Goal: Information Seeking & Learning: Learn about a topic

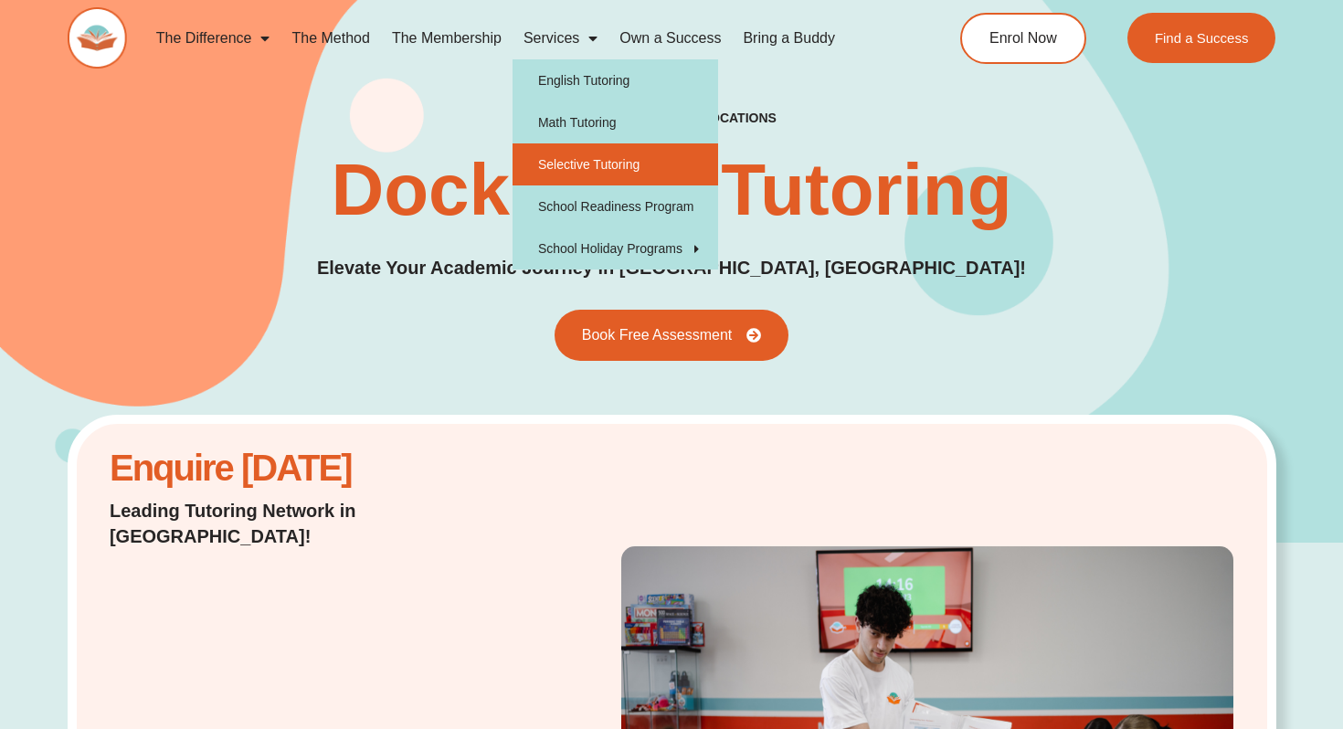
click at [595, 168] on link "Selective Tutoring" at bounding box center [615, 164] width 206 height 42
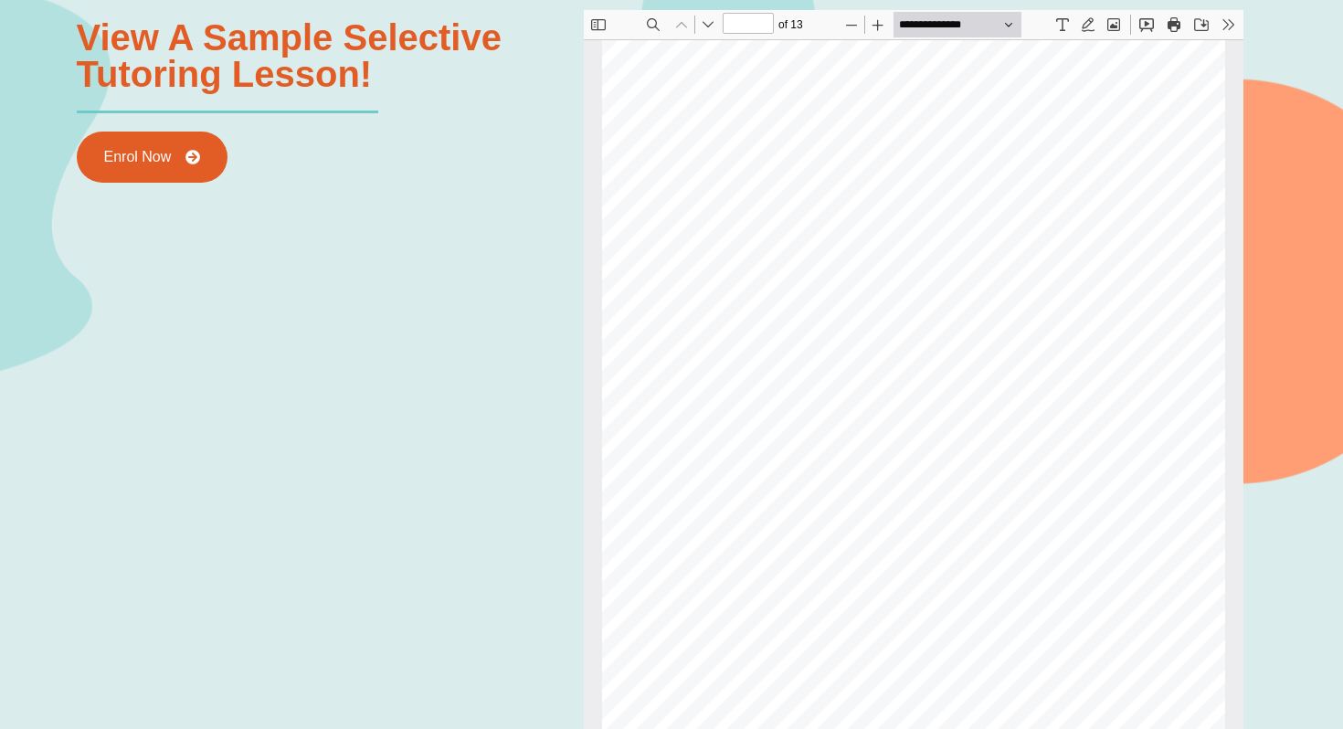
scroll to position [2215, 0]
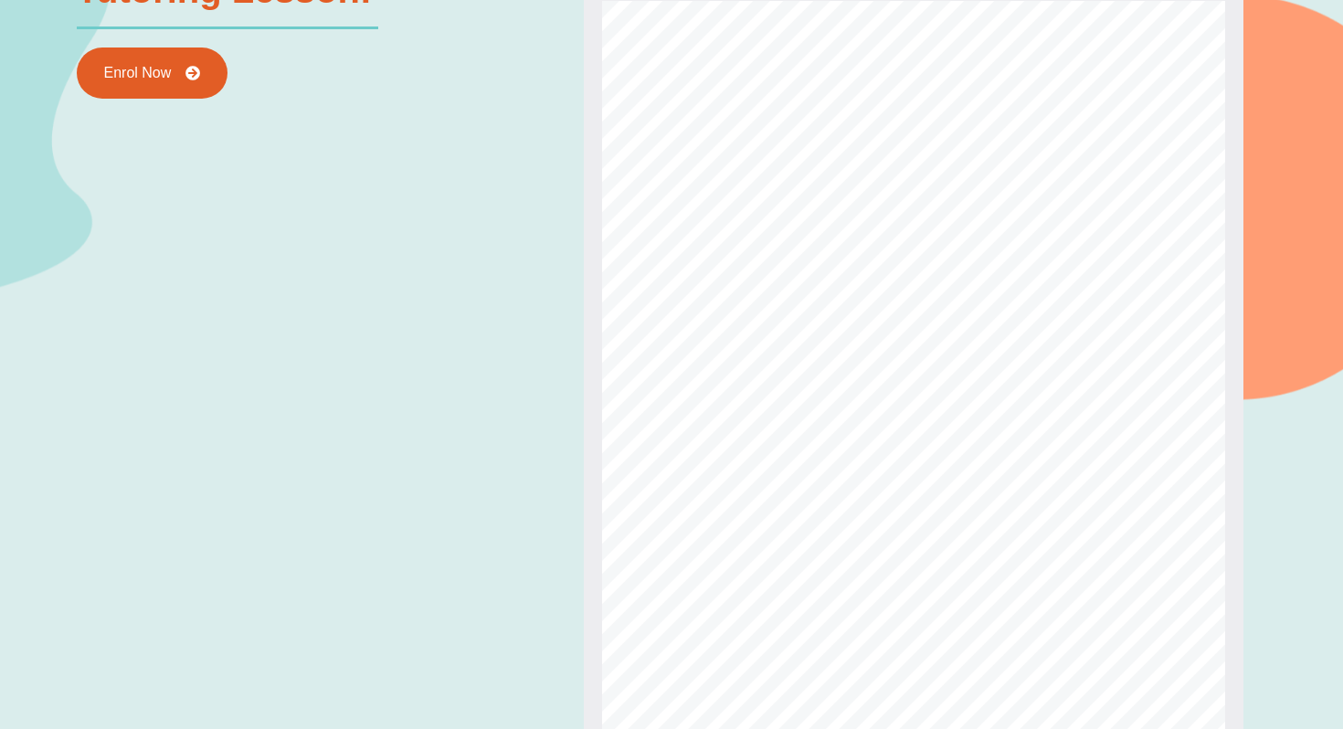
type input "*"
